Goal: Use online tool/utility: Utilize a website feature to perform a specific function

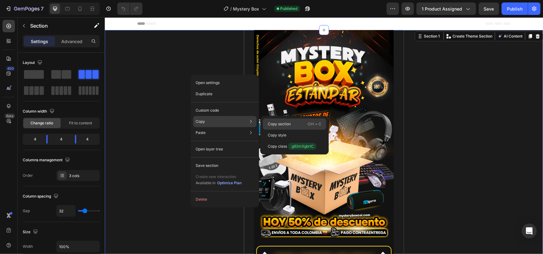
click at [286, 123] on p "Copy section" at bounding box center [279, 124] width 23 height 6
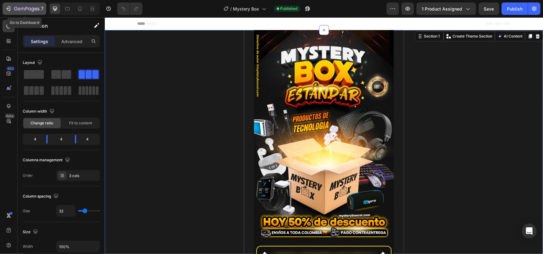
click at [17, 7] on icon "button" at bounding box center [26, 9] width 25 height 5
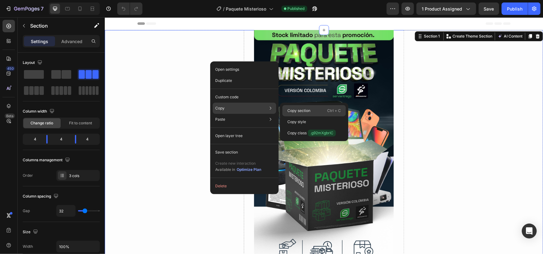
click at [307, 110] on p "Copy section" at bounding box center [298, 111] width 23 height 6
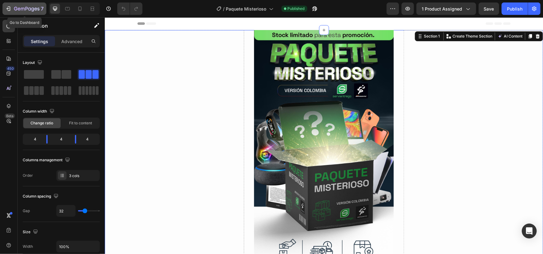
click at [17, 12] on div "7" at bounding box center [29, 8] width 30 height 7
